Goal: Task Accomplishment & Management: Manage account settings

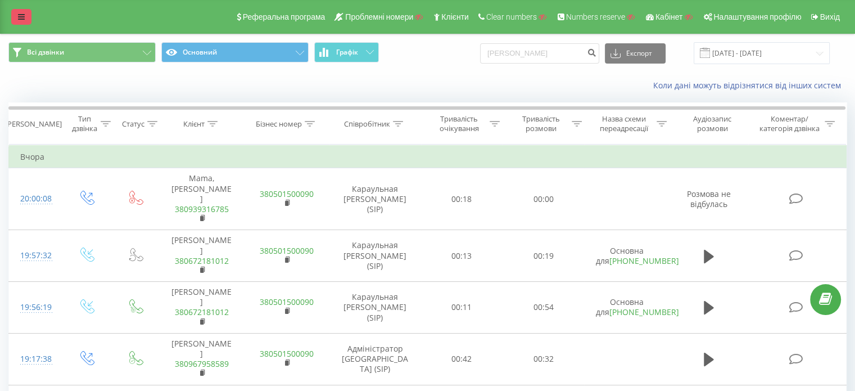
click at [28, 19] on link at bounding box center [21, 17] width 20 height 16
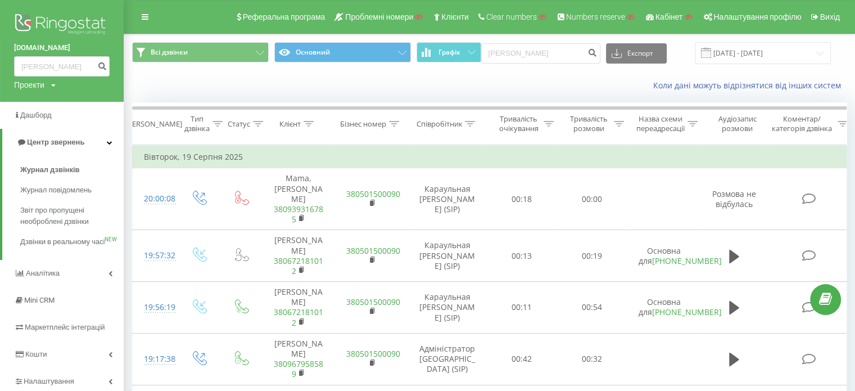
click at [42, 89] on div "Проекти" at bounding box center [29, 84] width 30 height 11
drag, startPoint x: 41, startPoint y: 102, endPoint x: 55, endPoint y: 102, distance: 14.1
click at [41, 102] on input "text" at bounding box center [45, 102] width 56 height 16
paste input "myslovych-clinic.com"
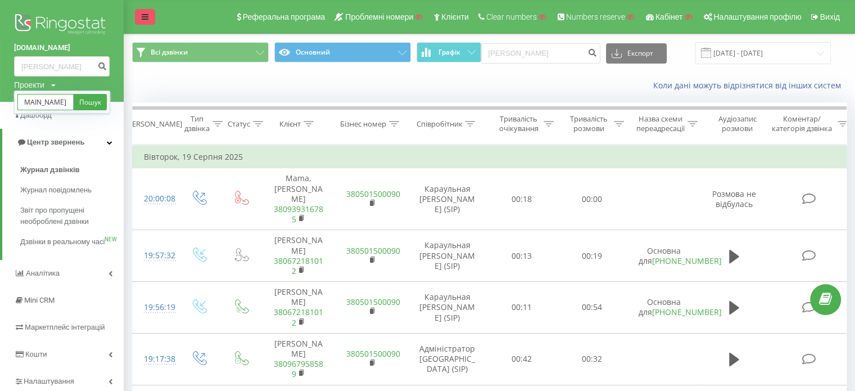
type input "myslovych-clinic.com"
click at [214, 76] on div "Коли дані можуть відрізнятися вiд інших систем" at bounding box center [489, 85] width 730 height 27
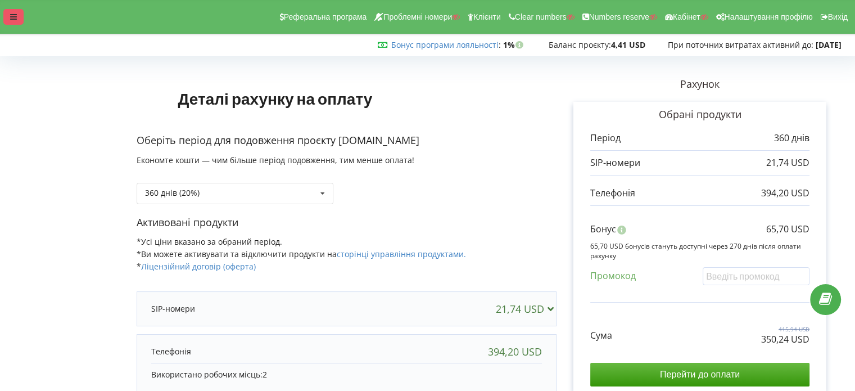
click at [18, 17] on div at bounding box center [13, 17] width 20 height 16
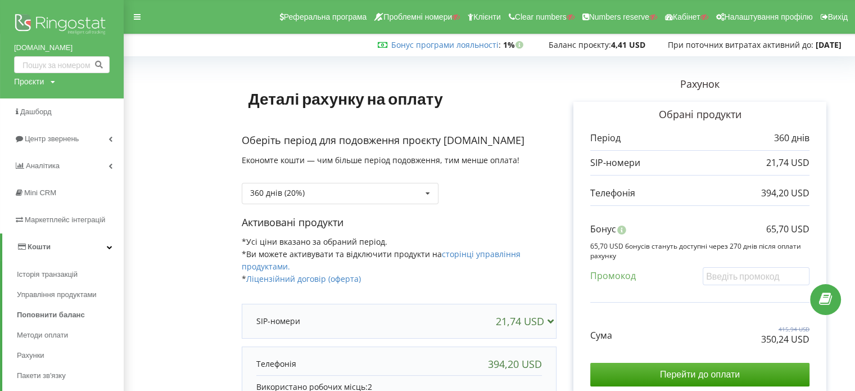
click at [35, 82] on div "Проєкти" at bounding box center [29, 81] width 30 height 11
drag, startPoint x: 184, startPoint y: 68, endPoint x: 92, endPoint y: 25, distance: 101.1
click at [184, 68] on form "Деталі рахунку на оплату Оберіть період для подовження проєкту myslovych-clinic…" at bounding box center [490, 300] width 708 height 481
click at [38, 79] on div "Проєкти" at bounding box center [29, 81] width 30 height 11
click at [39, 109] on input "text" at bounding box center [49, 105] width 56 height 16
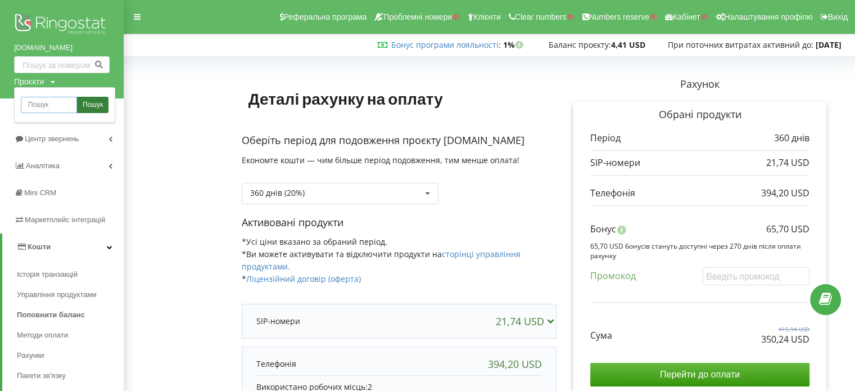
paste input "[DOMAIN_NAME]"
type input "[DOMAIN_NAME]"
click at [103, 103] on link "Пошук" at bounding box center [92, 105] width 31 height 16
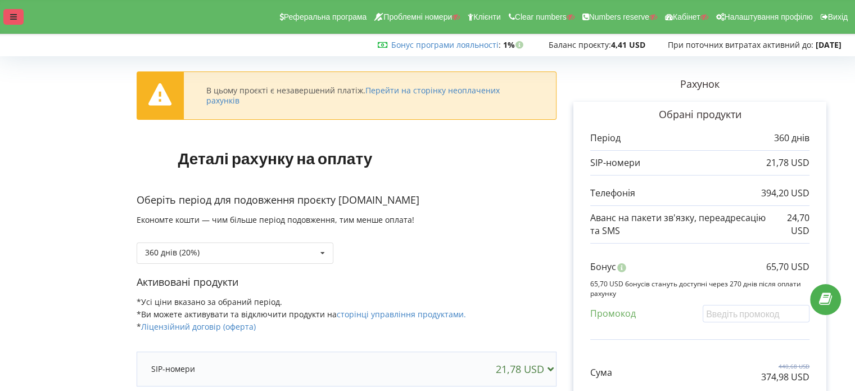
click at [20, 16] on div at bounding box center [13, 17] width 20 height 16
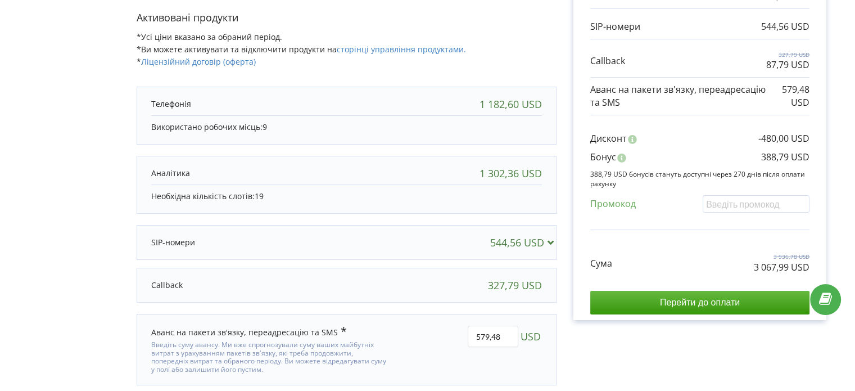
scroll to position [225, 0]
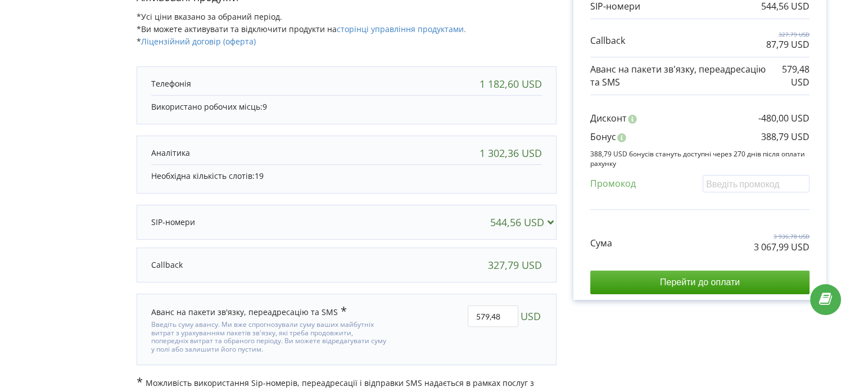
click at [265, 227] on div "544,56 USD" at bounding box center [346, 222] width 413 height 22
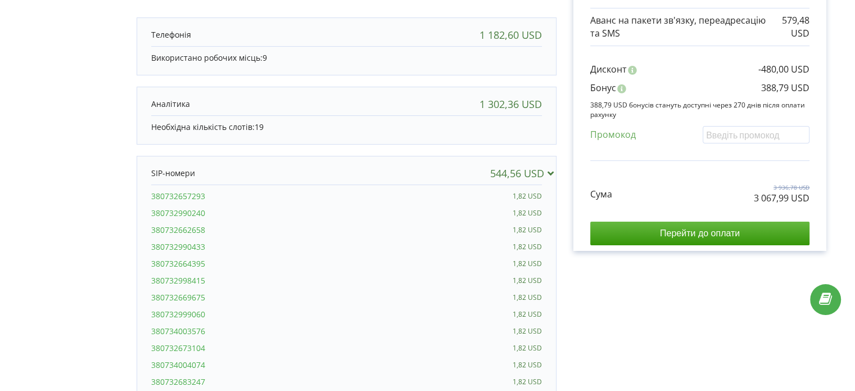
scroll to position [281, 0]
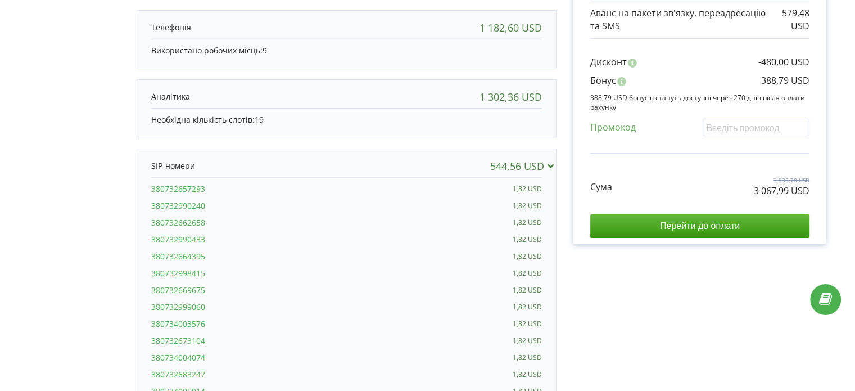
click at [554, 161] on icon at bounding box center [550, 165] width 12 height 10
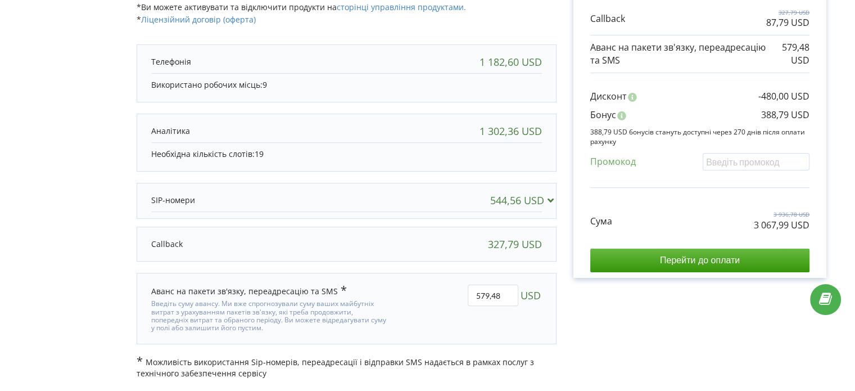
scroll to position [243, 0]
